Goal: Contribute content

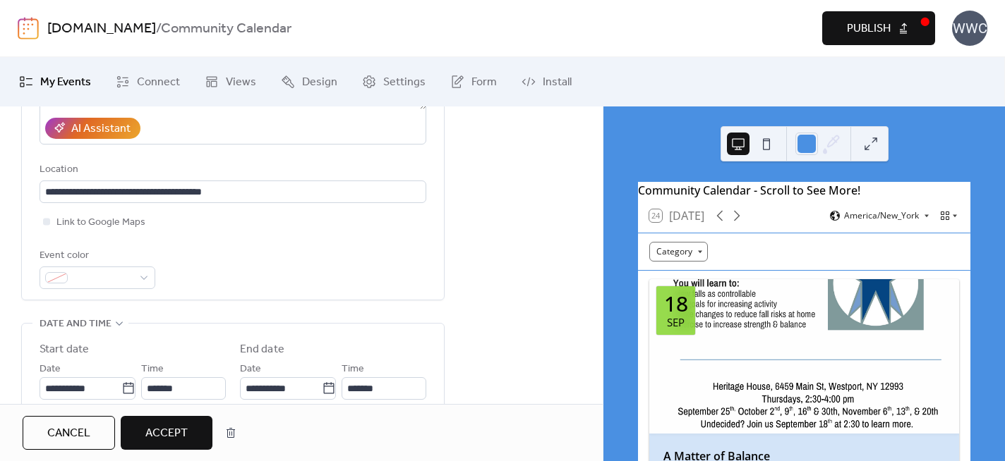
scroll to position [374, 0]
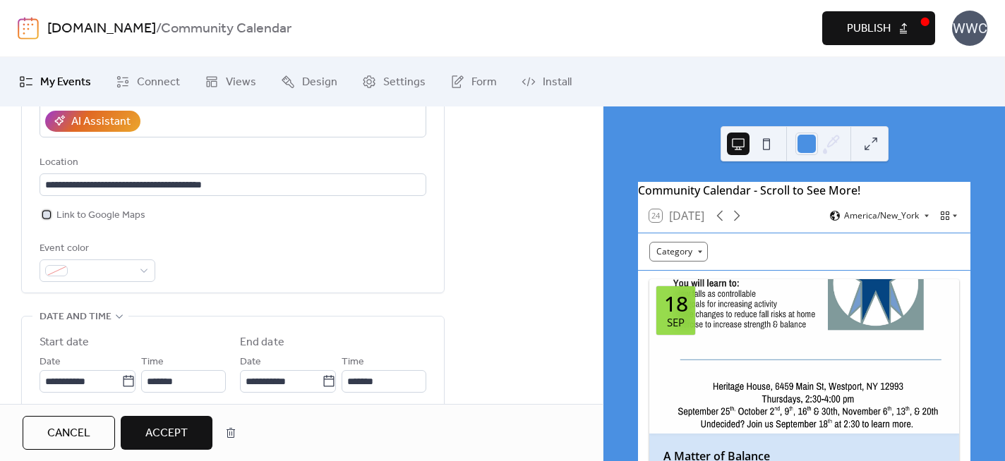
click at [49, 211] on div at bounding box center [46, 214] width 7 height 7
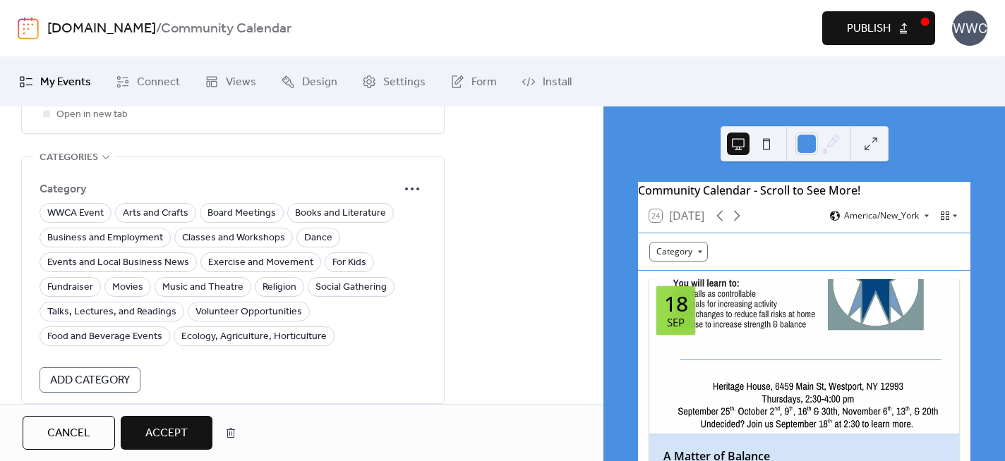
scroll to position [1058, 0]
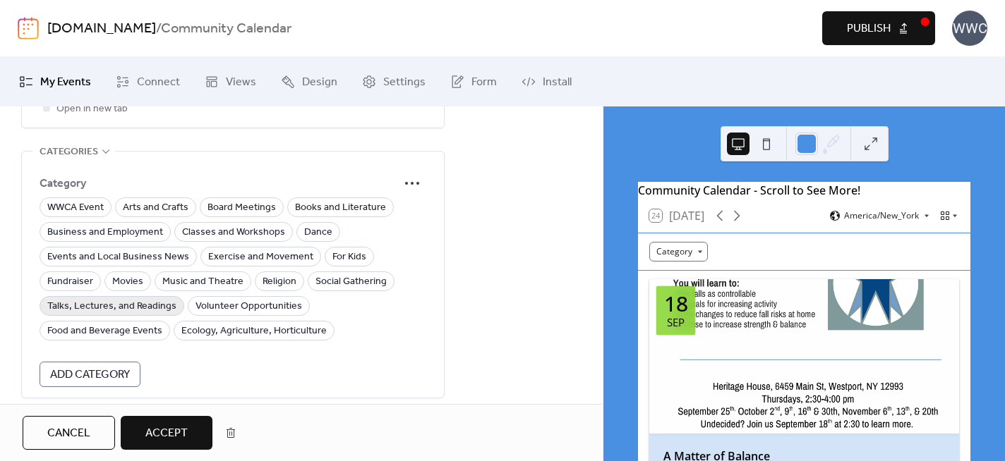
click at [145, 298] on span "Talks, Lectures, and Readings" at bounding box center [111, 306] width 129 height 17
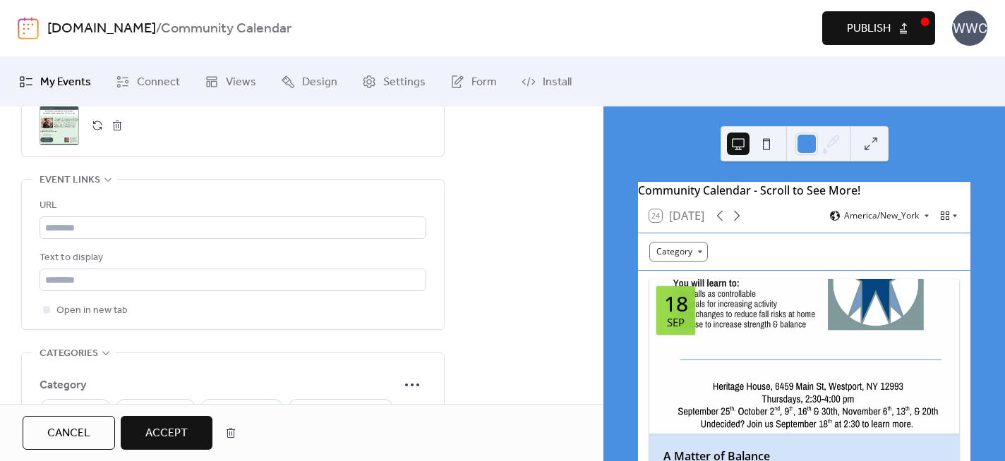
scroll to position [847, 0]
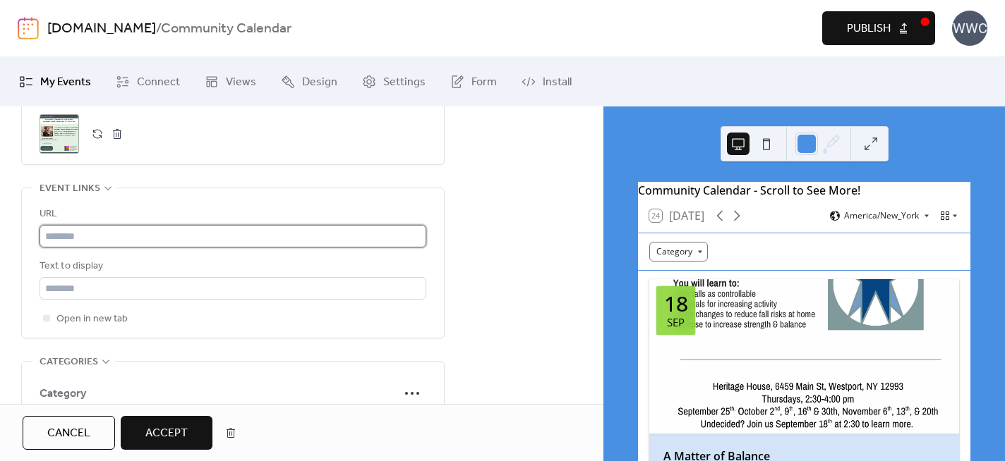
click at [66, 225] on input "text" at bounding box center [233, 236] width 387 height 23
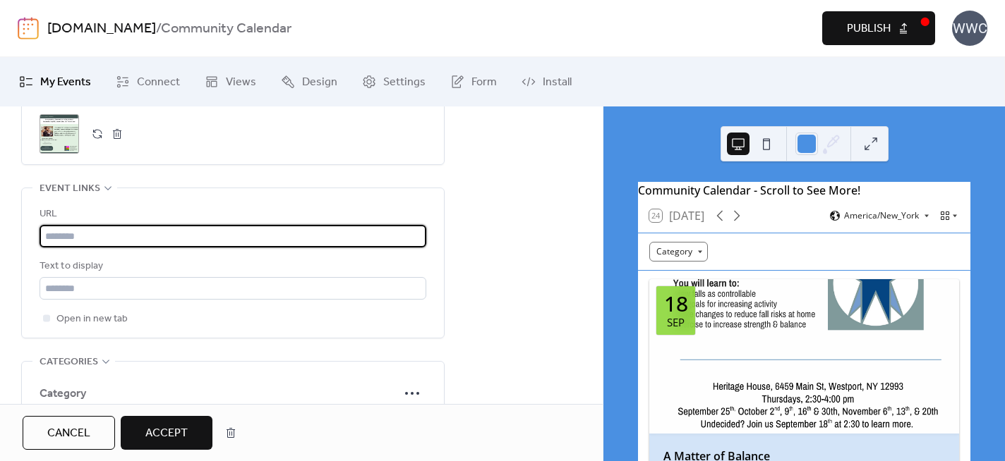
paste input "**********"
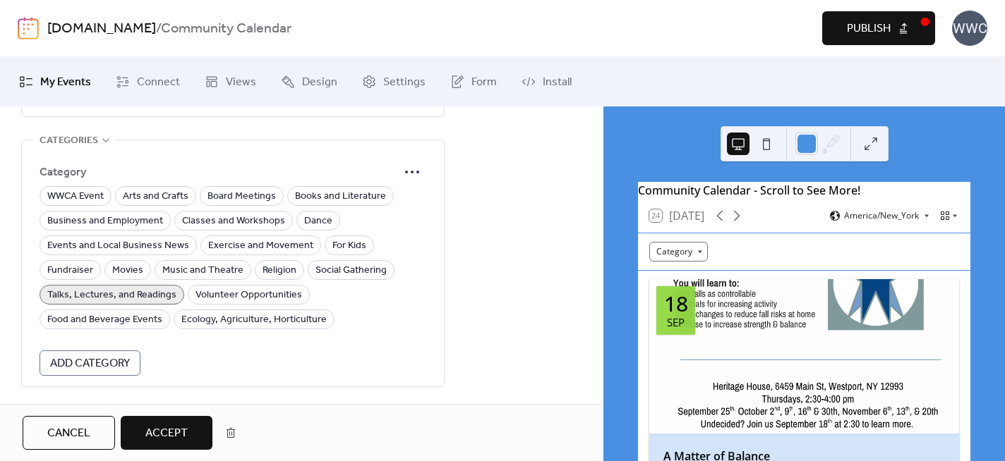
scroll to position [1106, 0]
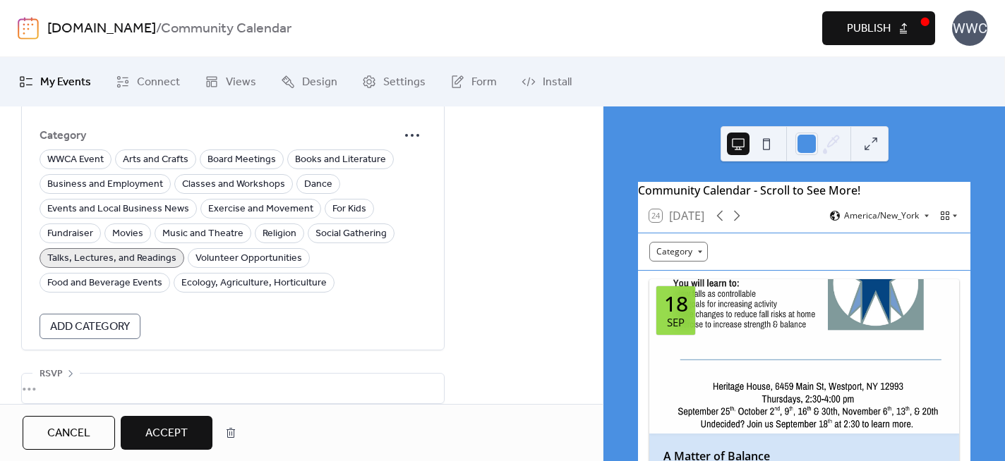
type input "**********"
click at [175, 428] on span "Accept" at bounding box center [166, 433] width 42 height 17
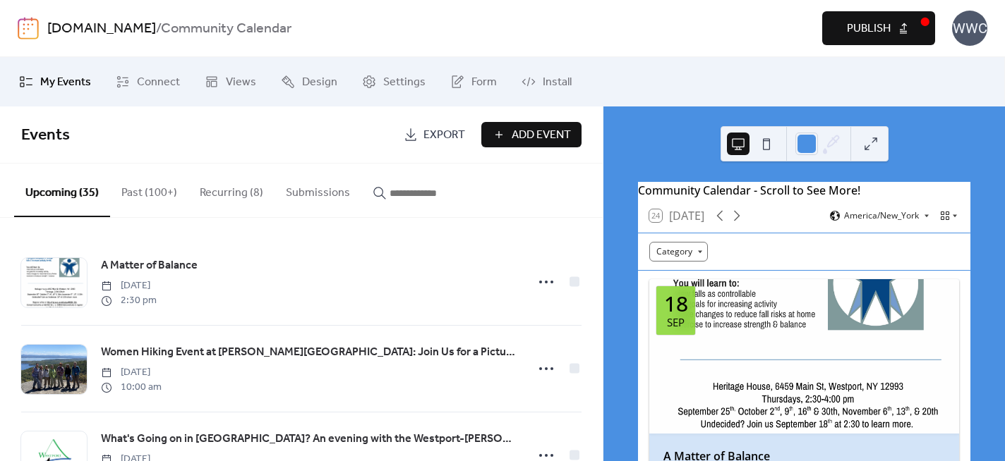
click at [859, 30] on span "Publish" at bounding box center [869, 28] width 44 height 17
